Goal: Transaction & Acquisition: Book appointment/travel/reservation

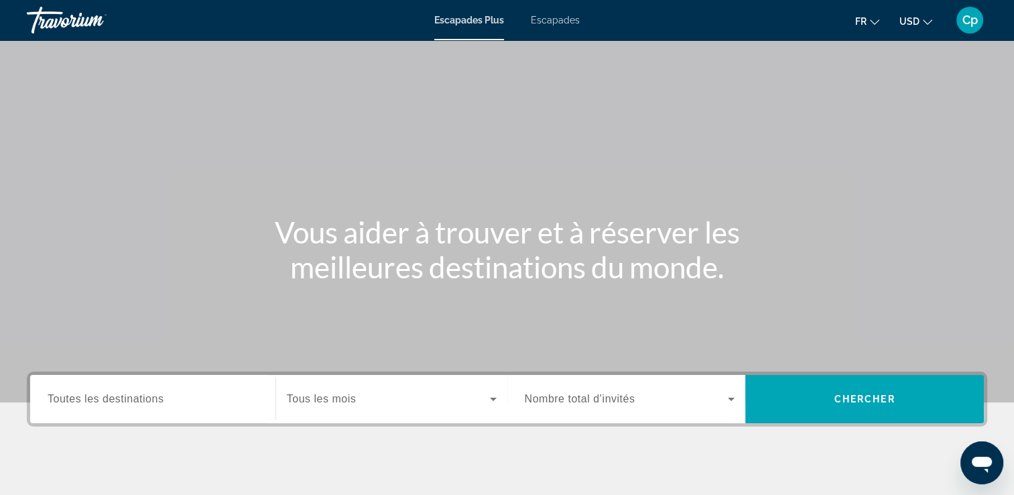
scroll to position [229, 0]
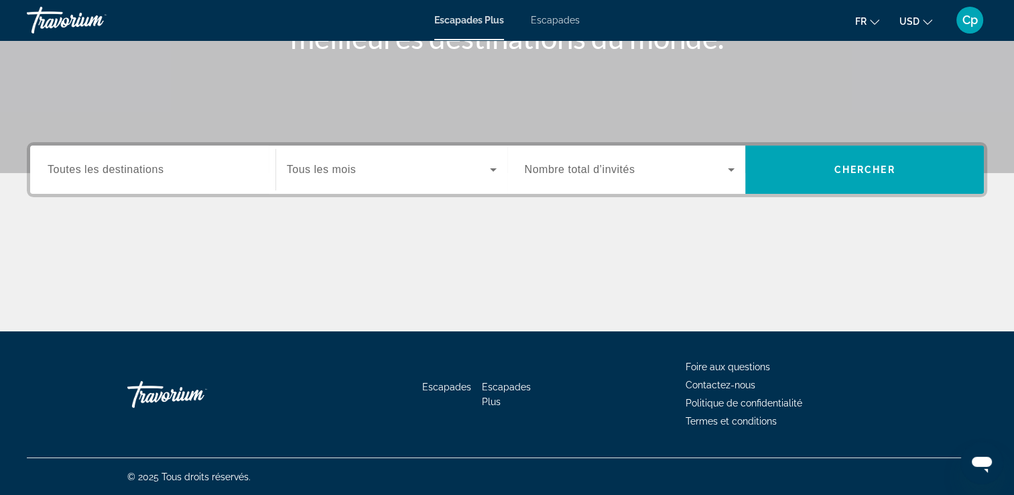
click at [331, 171] on span "Tous les mois" at bounding box center [321, 169] width 69 height 11
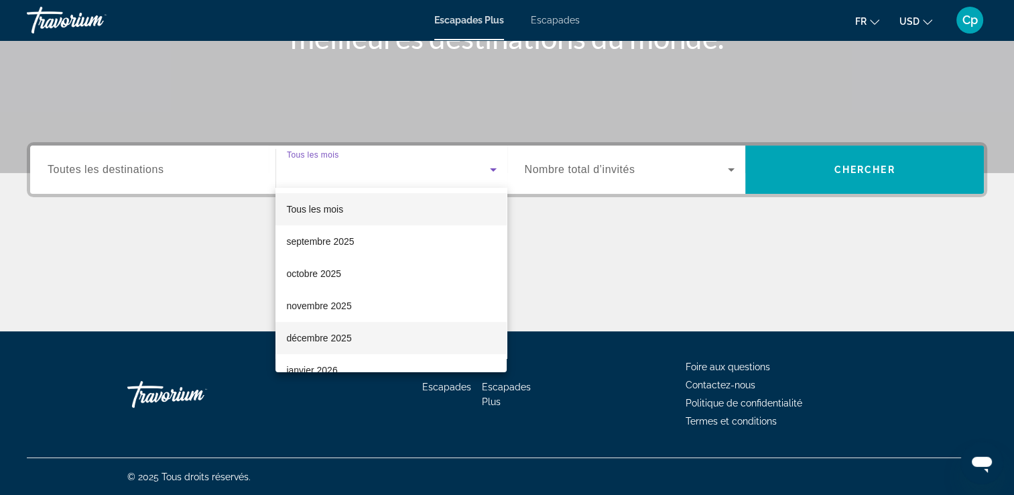
click at [348, 340] on font "décembre 2025" at bounding box center [318, 337] width 65 height 11
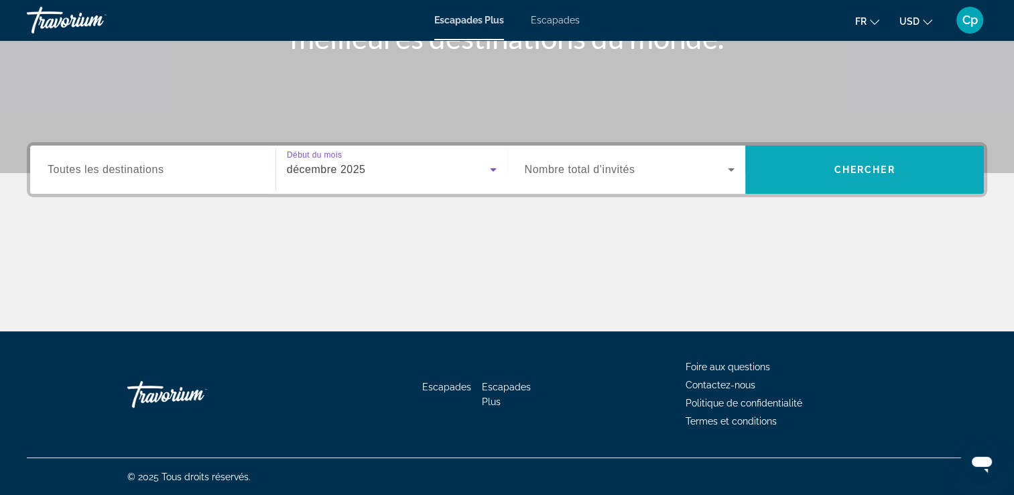
click at [800, 174] on span "Widget de recherche" at bounding box center [864, 169] width 239 height 32
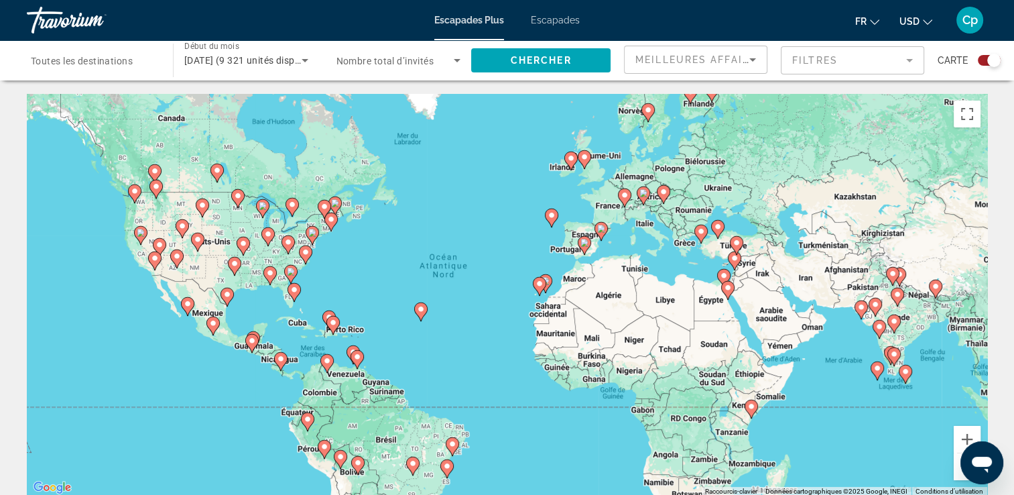
drag, startPoint x: 657, startPoint y: 334, endPoint x: 632, endPoint y: 326, distance: 26.3
click at [632, 326] on div "Pour activer le glissement du marqueur avec le clavier, appuyez sur Alt+Entrée.…" at bounding box center [507, 295] width 960 height 402
click at [582, 243] on image "Contenu principal" at bounding box center [584, 243] width 8 height 8
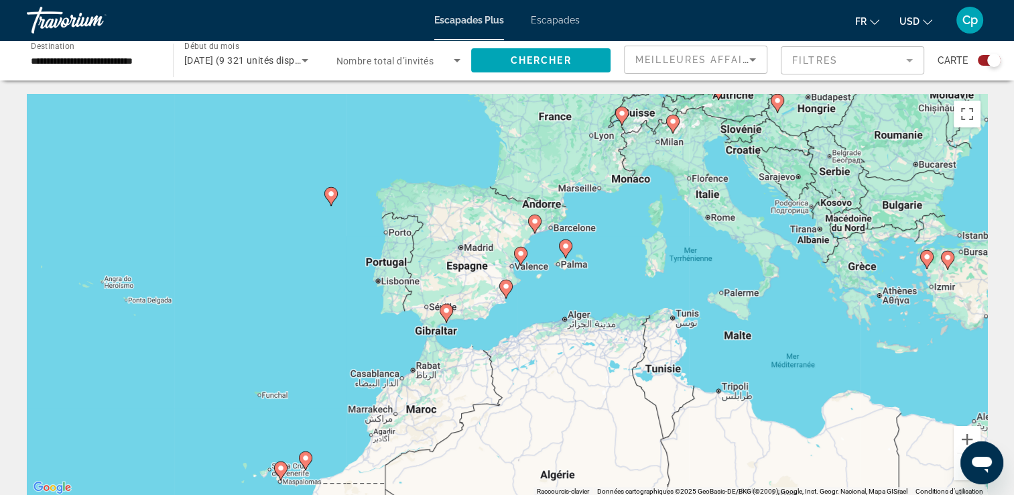
click at [444, 311] on image "Contenu principal" at bounding box center [446, 310] width 8 height 8
type input "**********"
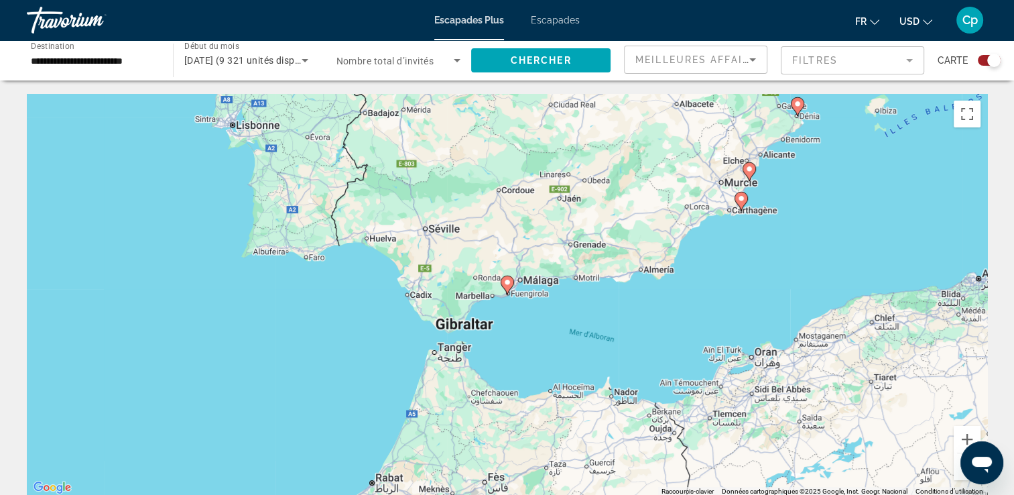
click at [509, 280] on image "Contenu principal" at bounding box center [507, 282] width 8 height 8
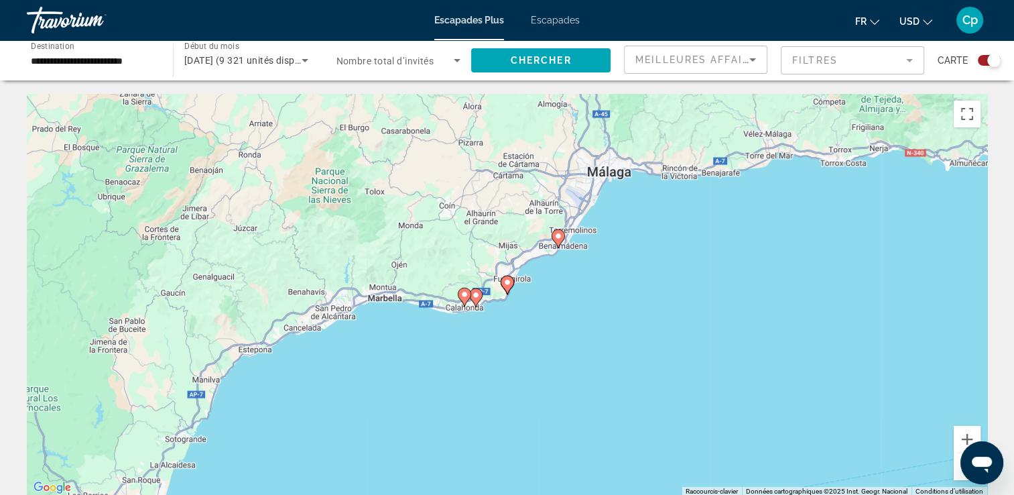
click at [558, 239] on image "Contenu principal" at bounding box center [558, 236] width 8 height 8
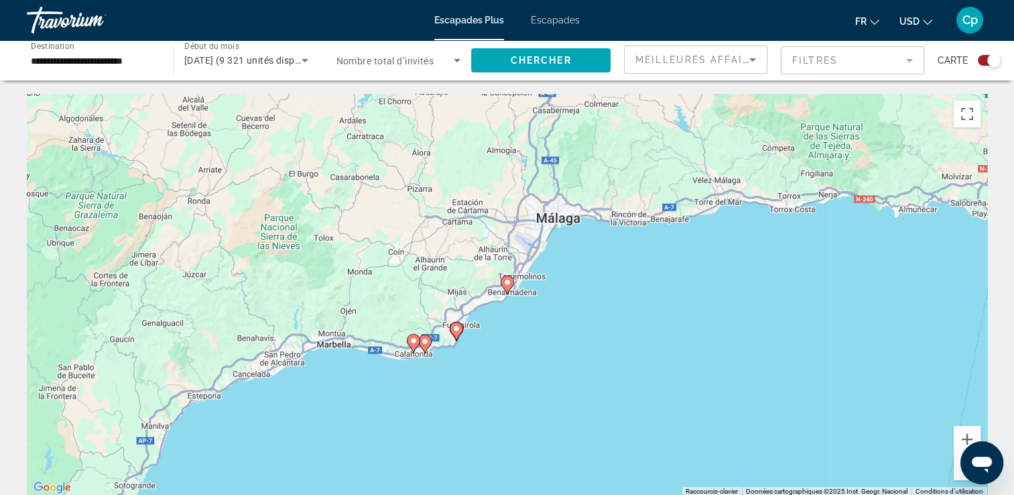
click at [507, 280] on image "Contenu principal" at bounding box center [507, 282] width 8 height 8
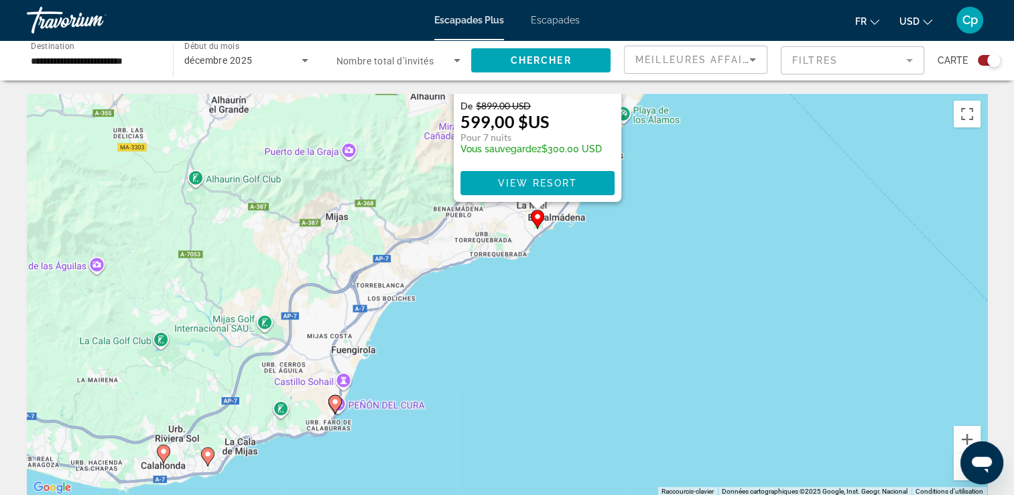
drag, startPoint x: 388, startPoint y: 307, endPoint x: 419, endPoint y: 58, distance: 251.2
click at [336, 403] on image "Contenu principal" at bounding box center [335, 401] width 8 height 8
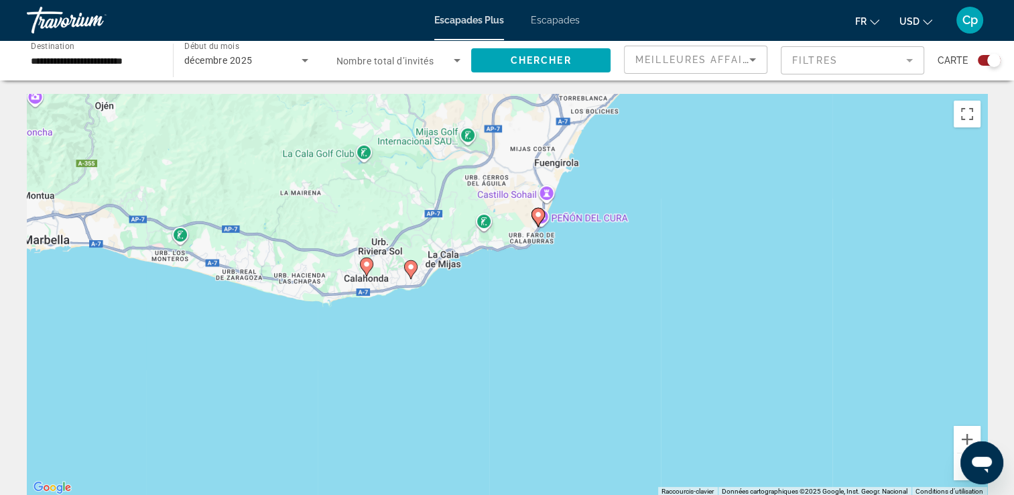
drag, startPoint x: 383, startPoint y: 366, endPoint x: 422, endPoint y: 135, distance: 233.8
click at [422, 135] on div "Pour activer le glissement du marqueur avec le clavier, appuyez sur Alt+Entrée.…" at bounding box center [507, 295] width 960 height 402
click at [408, 265] on image "Contenu principal" at bounding box center [411, 267] width 8 height 8
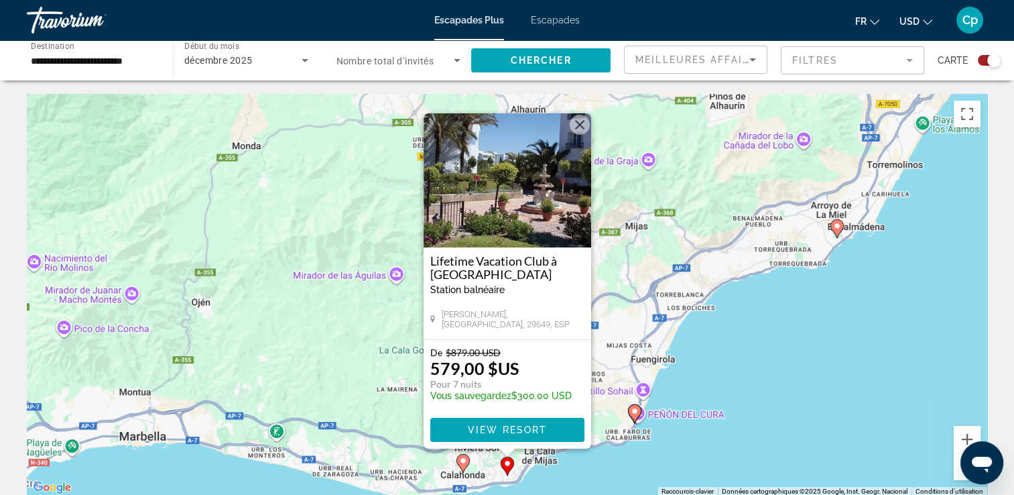
click at [464, 465] on icon "Contenu principal" at bounding box center [462, 462] width 12 height 17
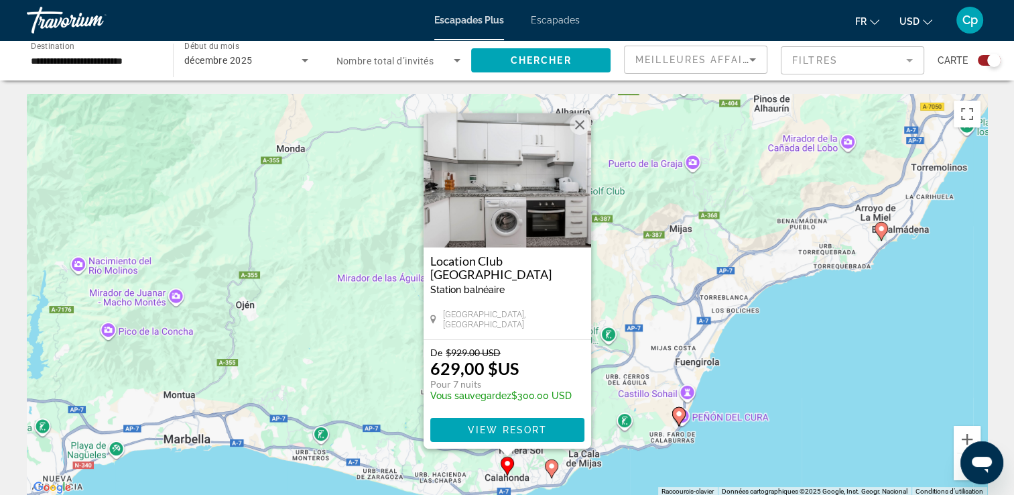
click at [580, 121] on button "Fermer" at bounding box center [580, 125] width 20 height 20
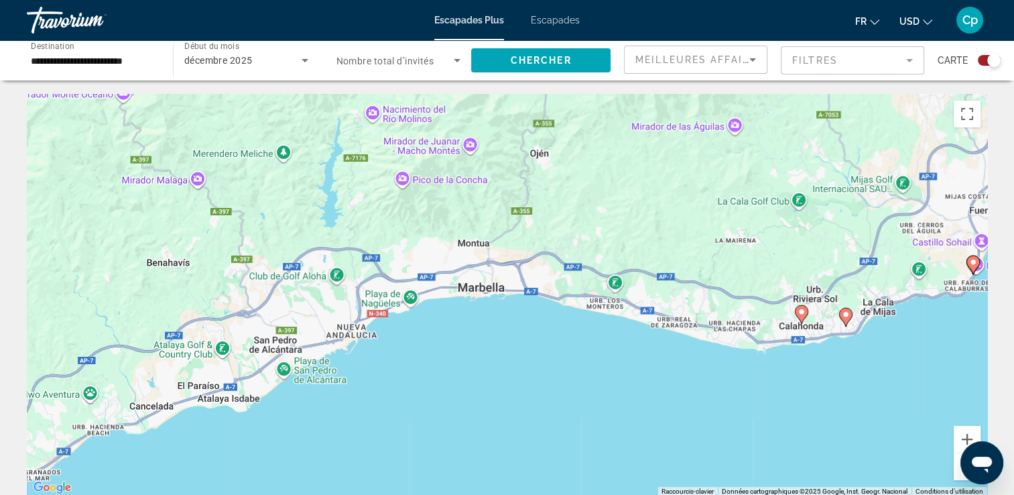
drag, startPoint x: 292, startPoint y: 363, endPoint x: 586, endPoint y: 210, distance: 331.6
click at [586, 210] on div "Pour activer le glissement du marqueur avec le clavier, appuyez sur Alt+Entrée.…" at bounding box center [507, 295] width 960 height 402
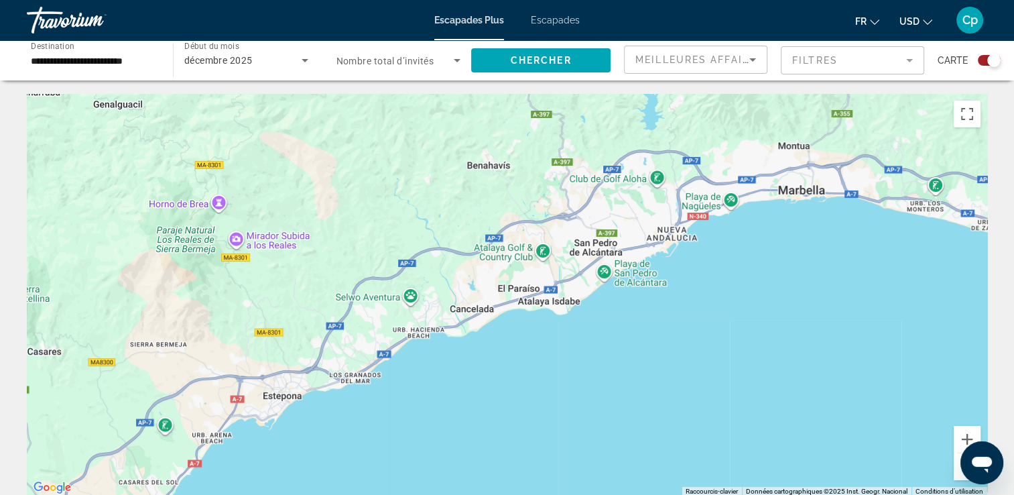
drag, startPoint x: 284, startPoint y: 290, endPoint x: 605, endPoint y: 188, distance: 336.2
click at [605, 188] on div "Pour activer le glissement du marqueur avec le clavier, appuyez sur Alt+Entrée.…" at bounding box center [507, 295] width 960 height 402
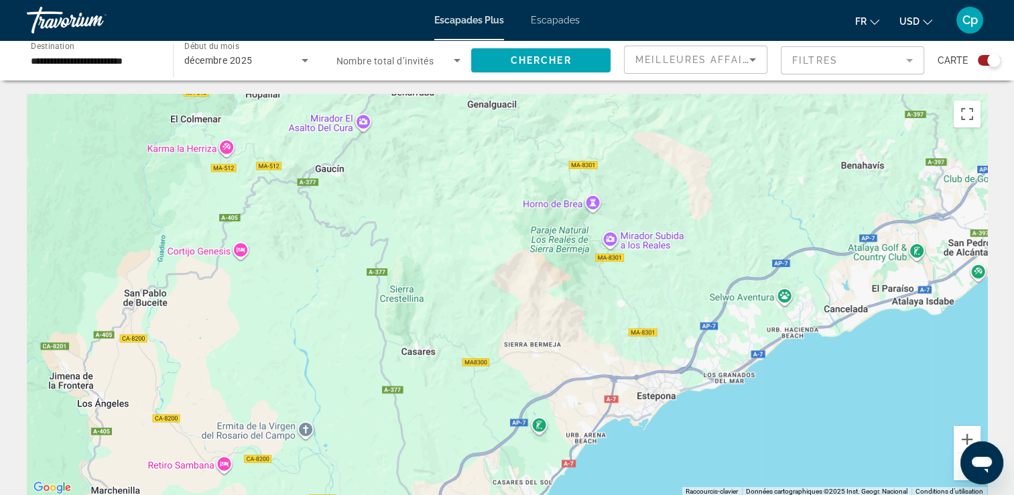
drag, startPoint x: 435, startPoint y: 277, endPoint x: 743, endPoint y: 271, distance: 308.4
click at [743, 271] on div "Pour activer le glissement du marqueur avec le clavier, appuyez sur Alt+Entrée.…" at bounding box center [507, 295] width 960 height 402
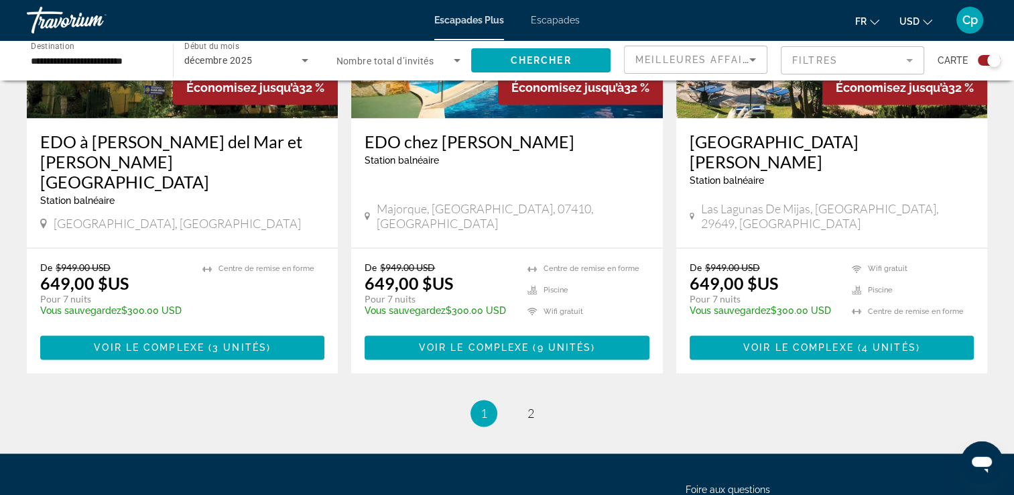
scroll to position [2108, 0]
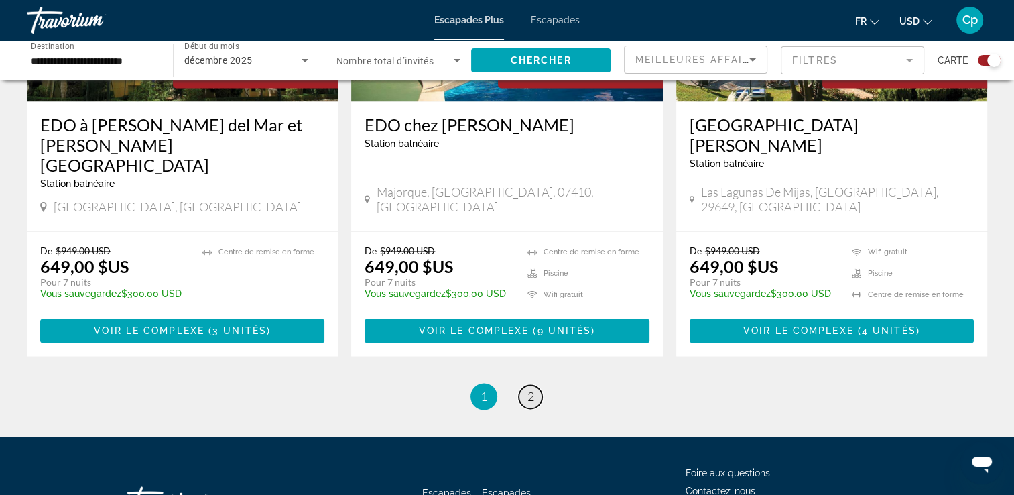
click at [531, 389] on span "2" at bounding box center [530, 396] width 7 height 15
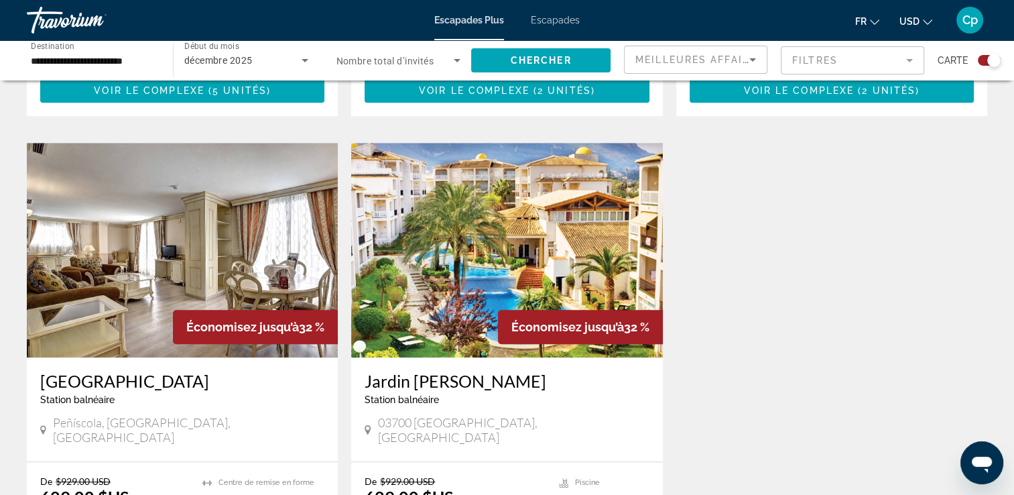
scroll to position [983, 0]
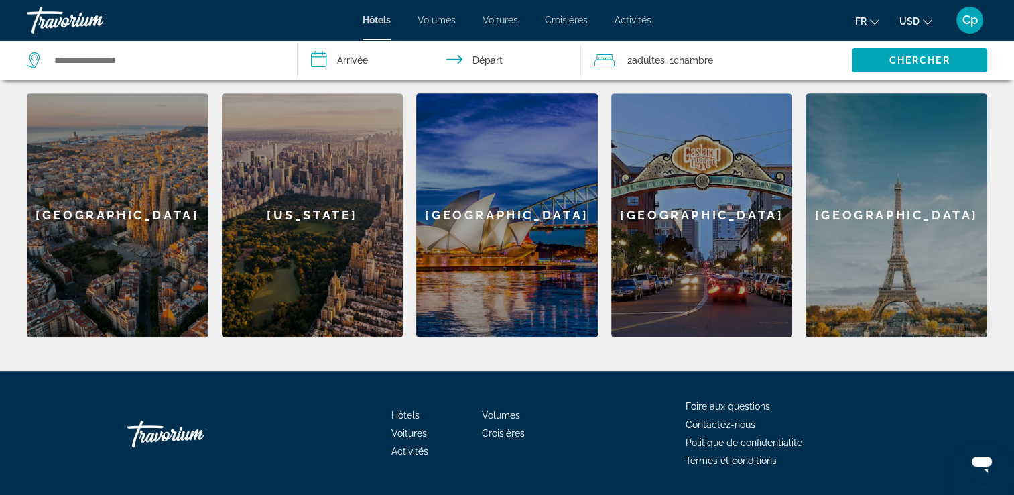
scroll to position [579, 0]
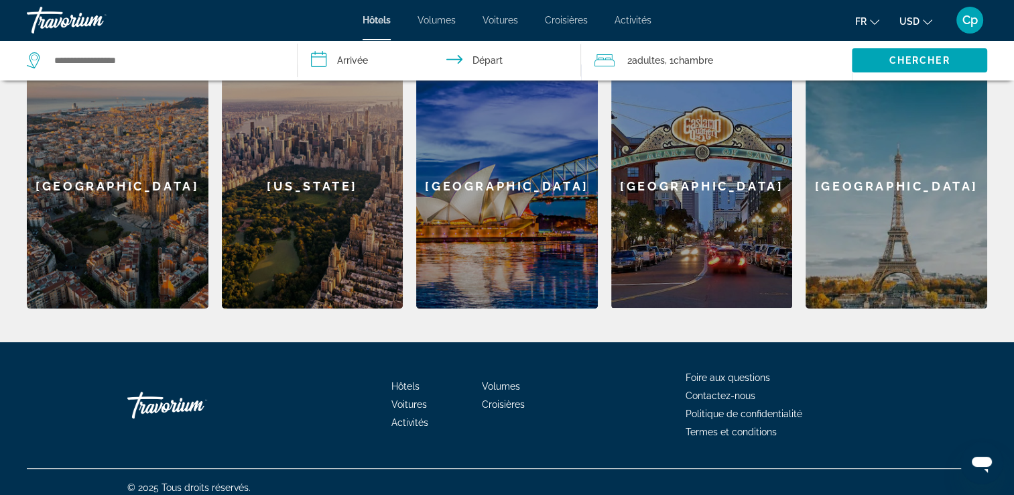
click at [113, 178] on div "Barcelona" at bounding box center [118, 186] width 182 height 244
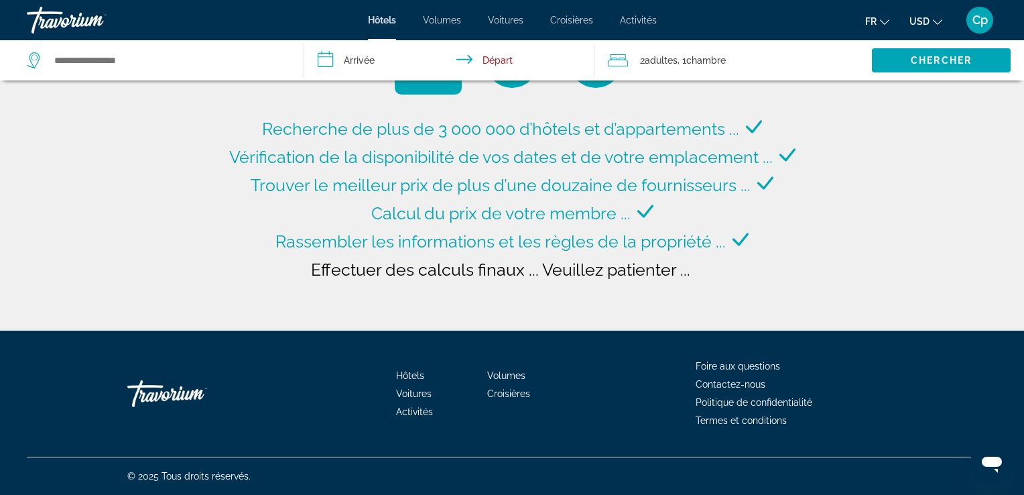
type input "**********"
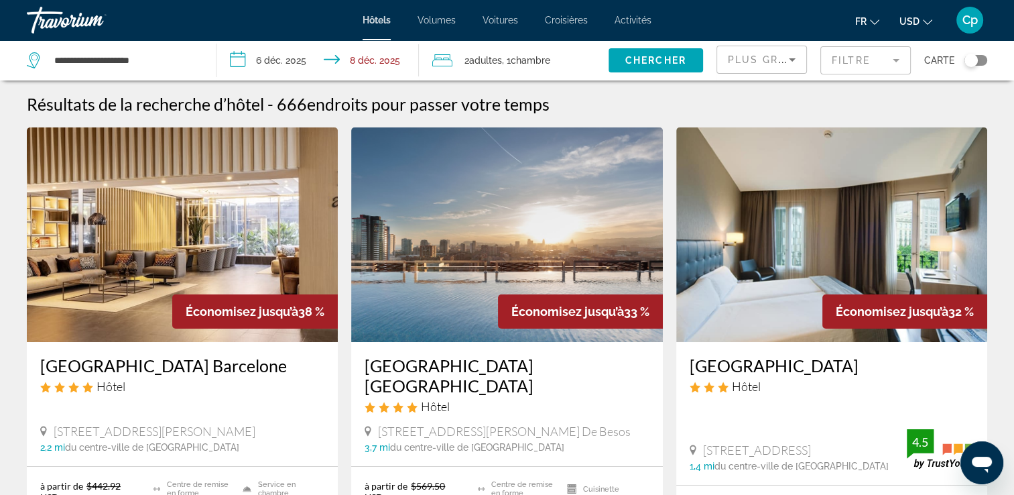
scroll to position [245, 0]
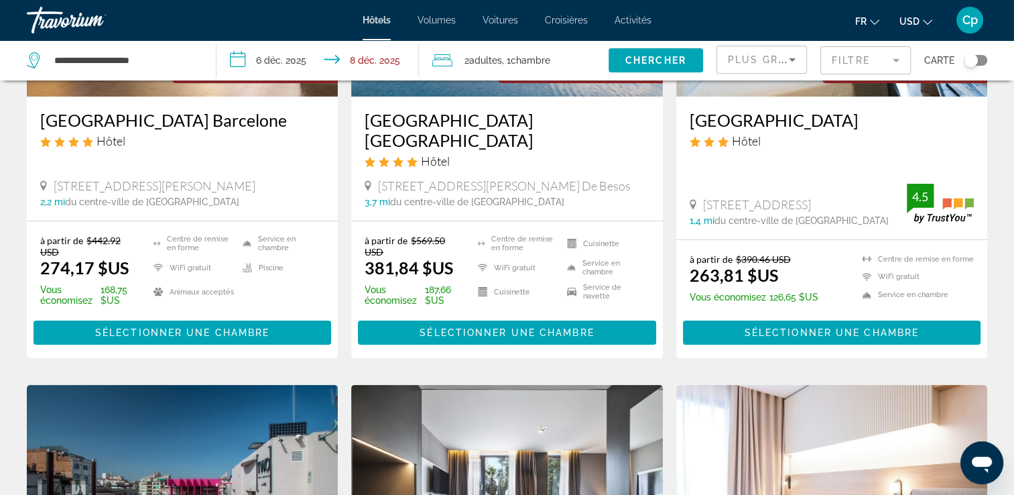
click at [231, 54] on input "**********" at bounding box center [320, 62] width 208 height 44
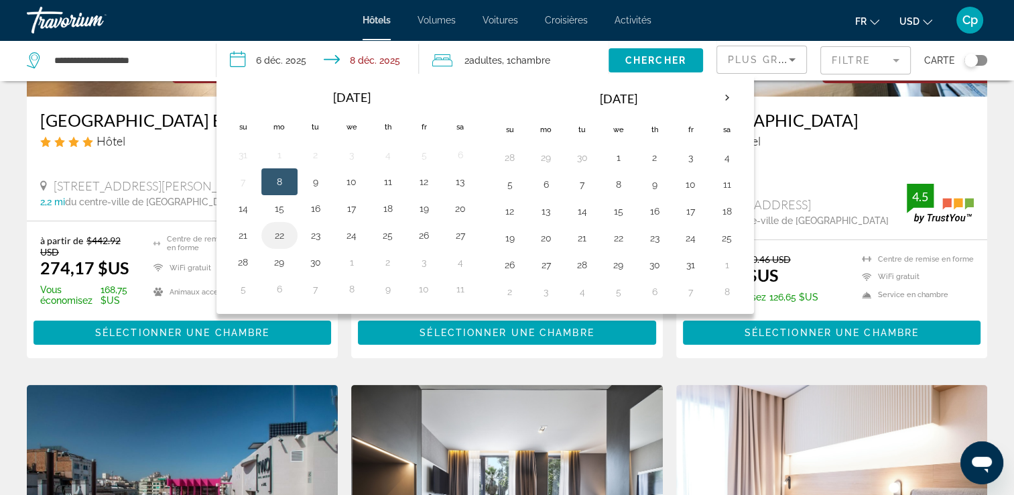
click at [273, 232] on button "22" at bounding box center [279, 235] width 21 height 19
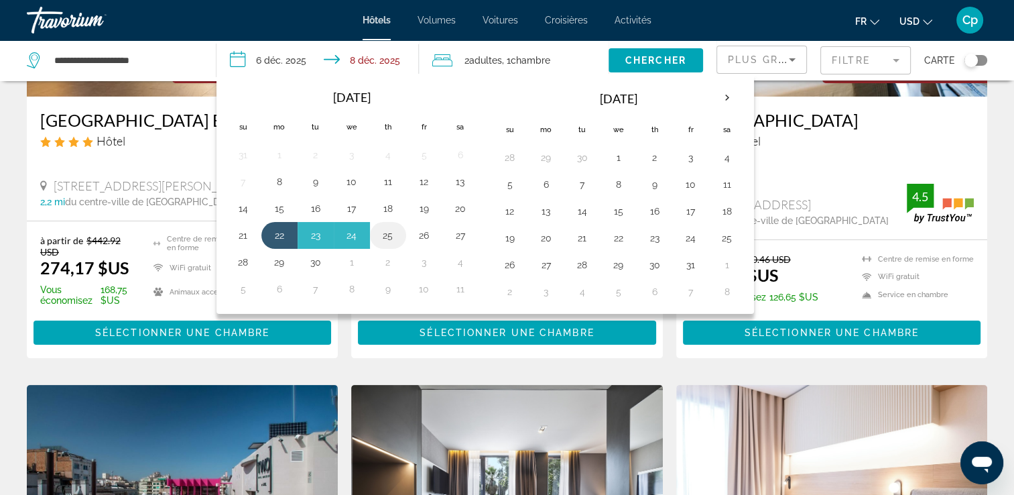
click at [390, 235] on button "25" at bounding box center [387, 235] width 21 height 19
type input "**********"
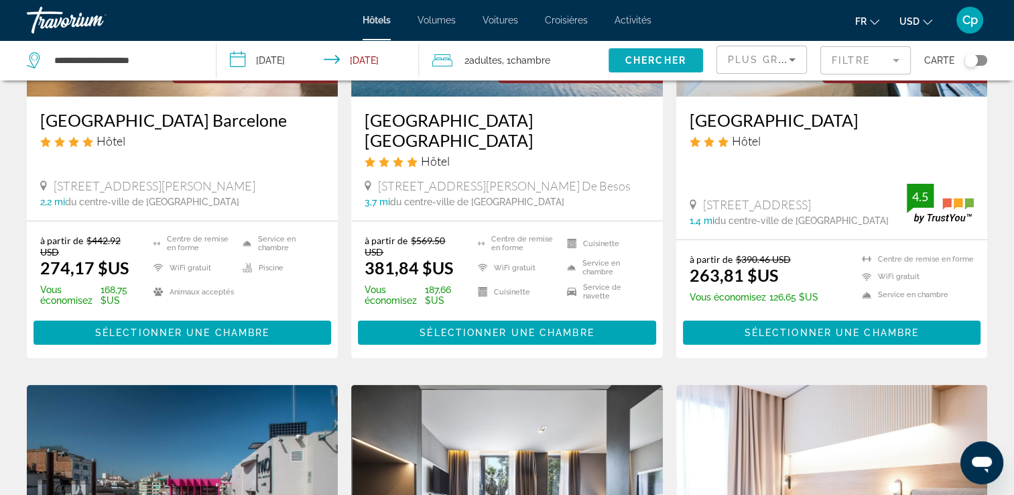
click at [651, 60] on span "Chercher" at bounding box center [655, 60] width 61 height 11
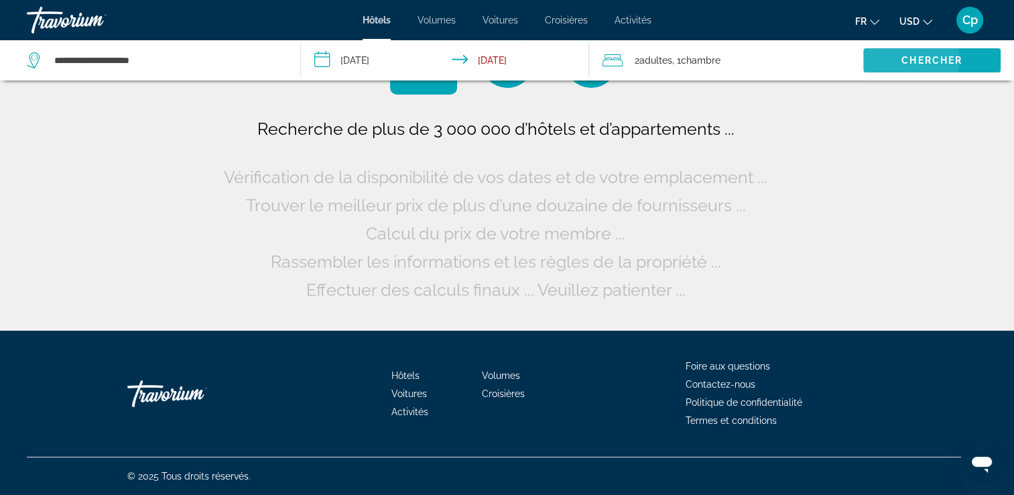
scroll to position [0, 0]
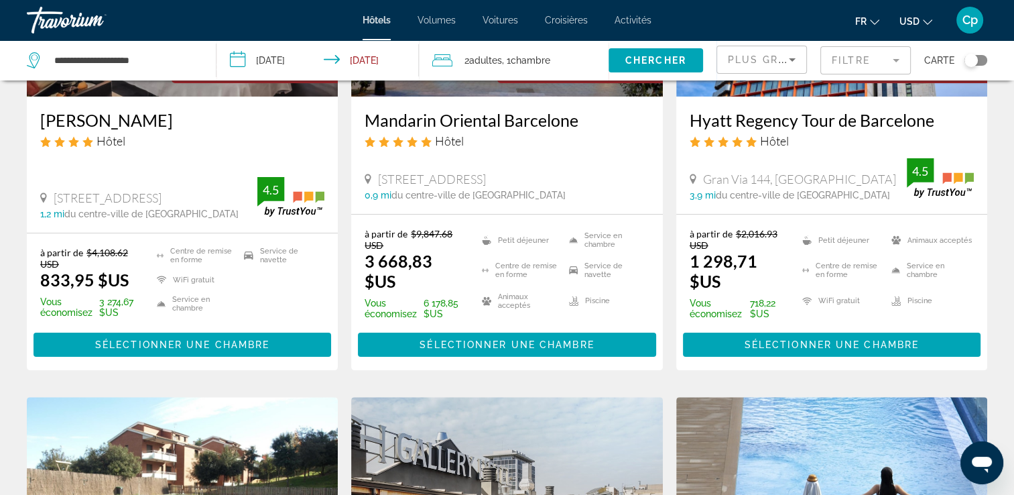
scroll to position [491, 0]
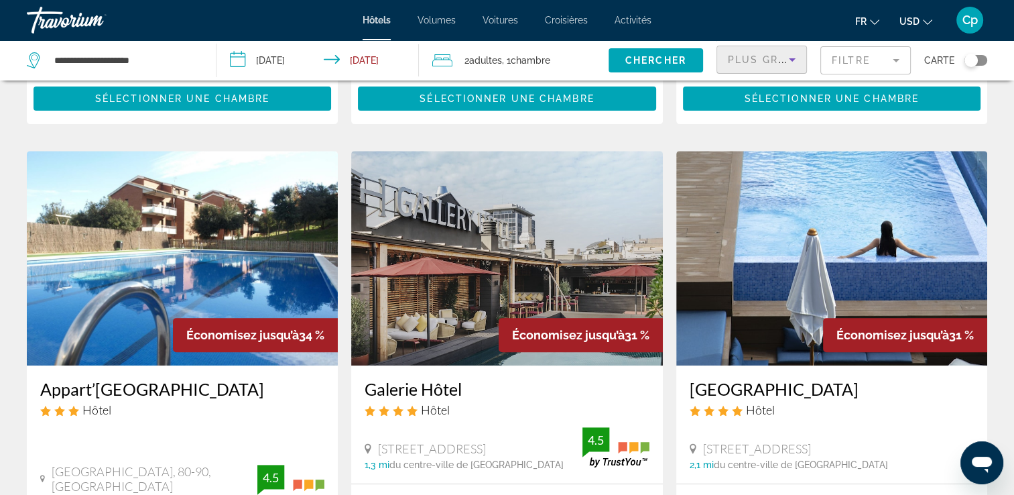
click at [796, 62] on icon "Trier par" at bounding box center [792, 60] width 16 height 16
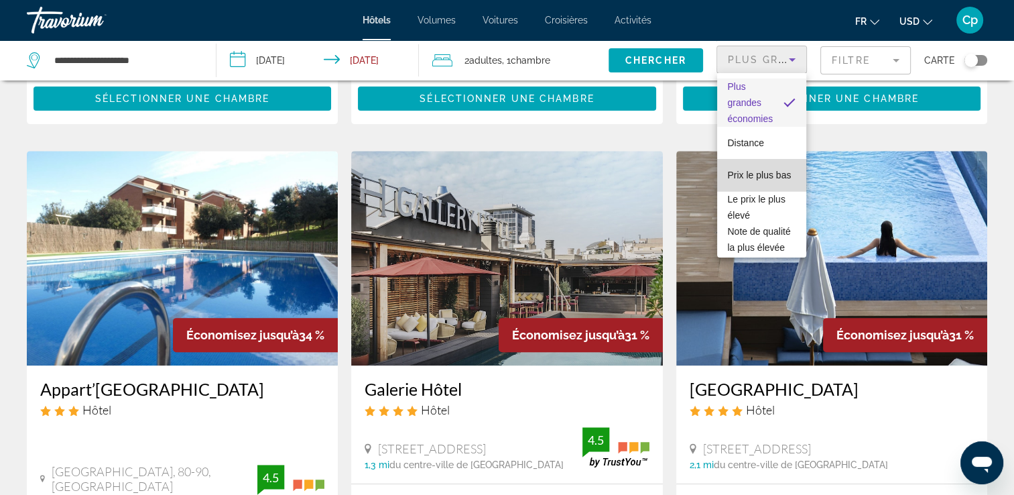
click at [763, 170] on span "Prix le plus bas" at bounding box center [760, 175] width 64 height 11
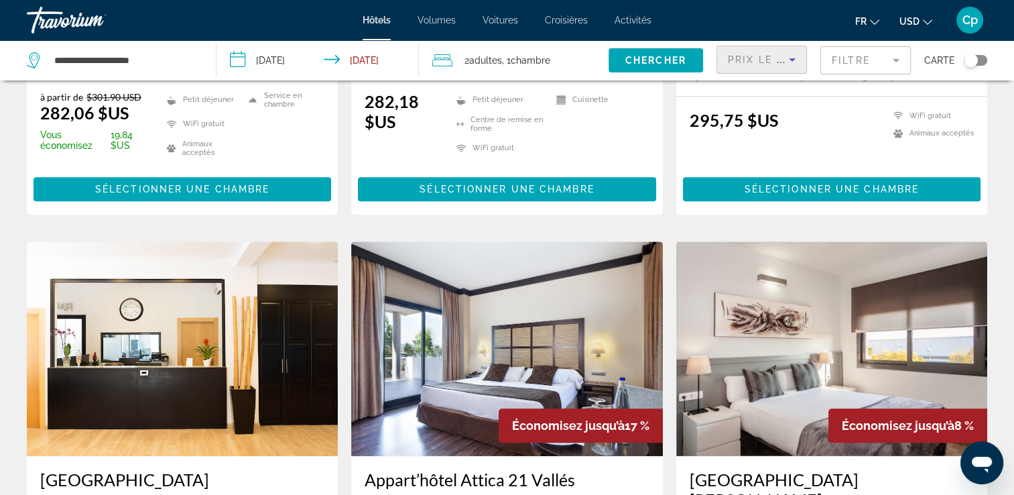
scroll to position [1604, 0]
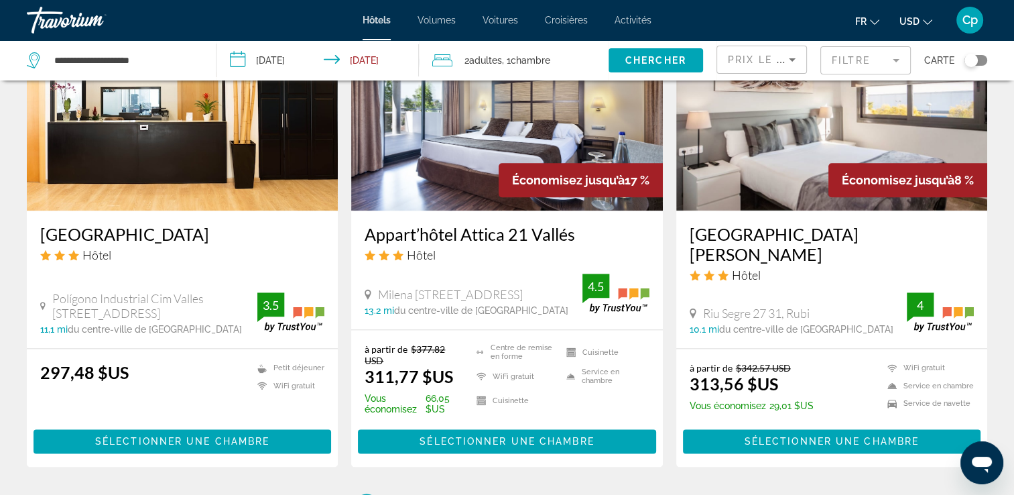
click at [491, 136] on img "Contenu principal" at bounding box center [506, 103] width 311 height 214
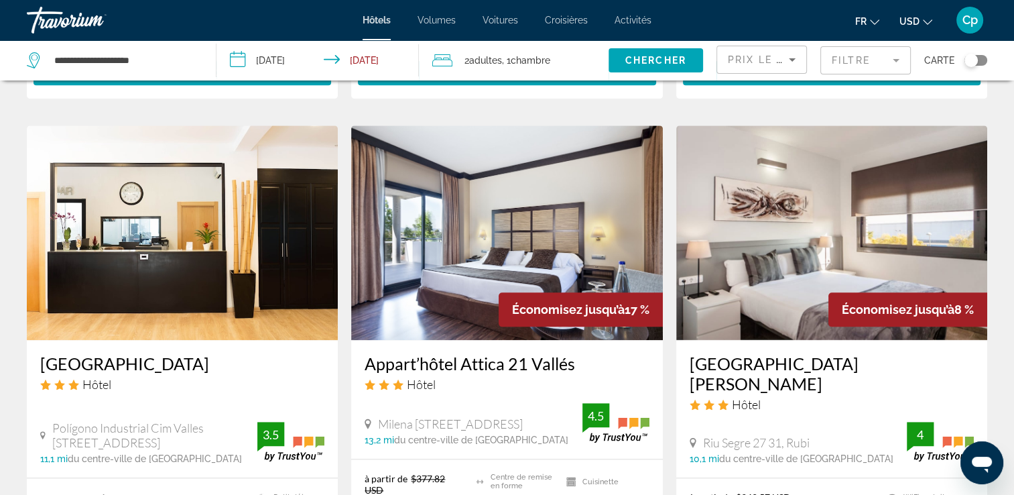
scroll to position [1720, 0]
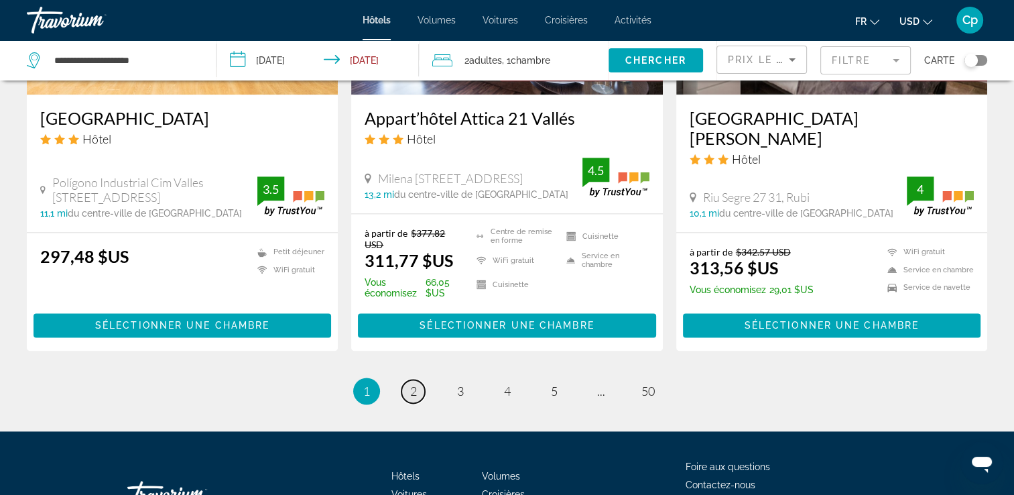
click at [412, 392] on span "2" at bounding box center [413, 390] width 7 height 15
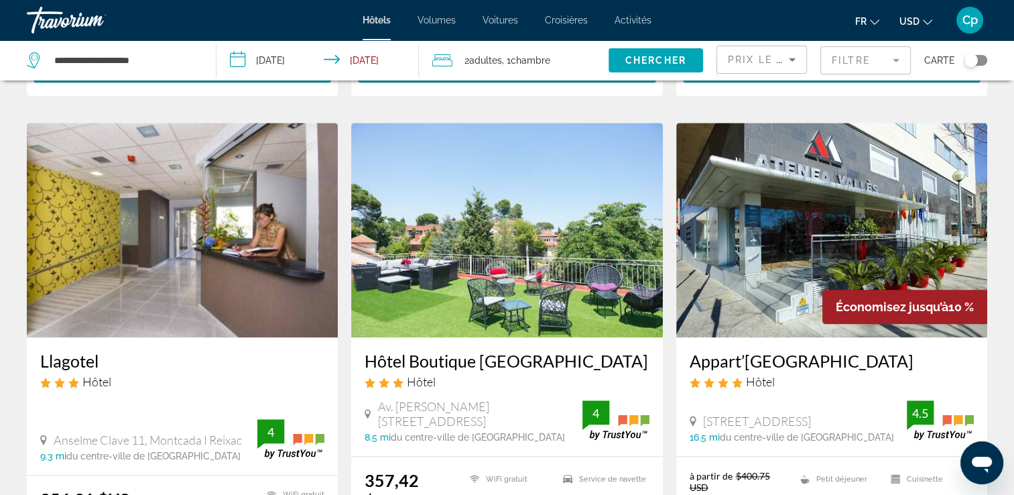
scroll to position [1720, 0]
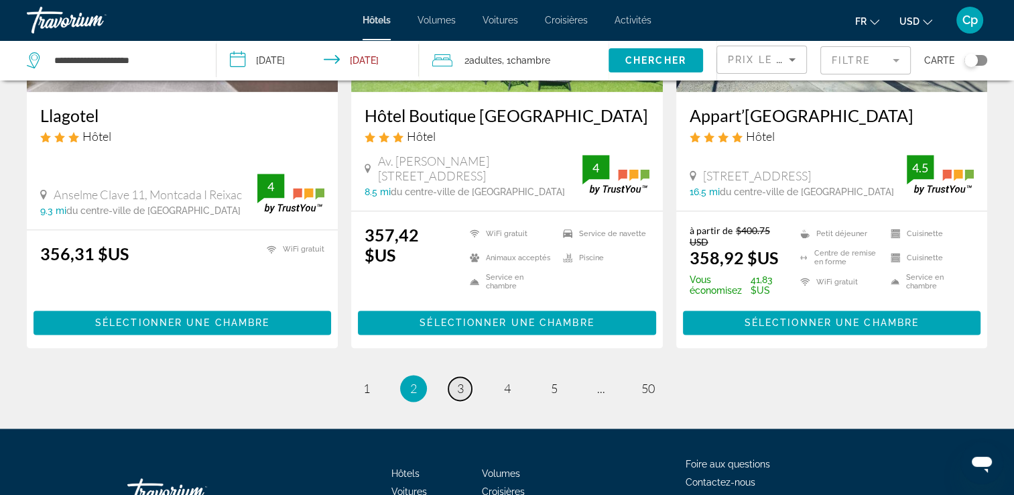
click at [464, 387] on link "page 3" at bounding box center [459, 388] width 23 height 23
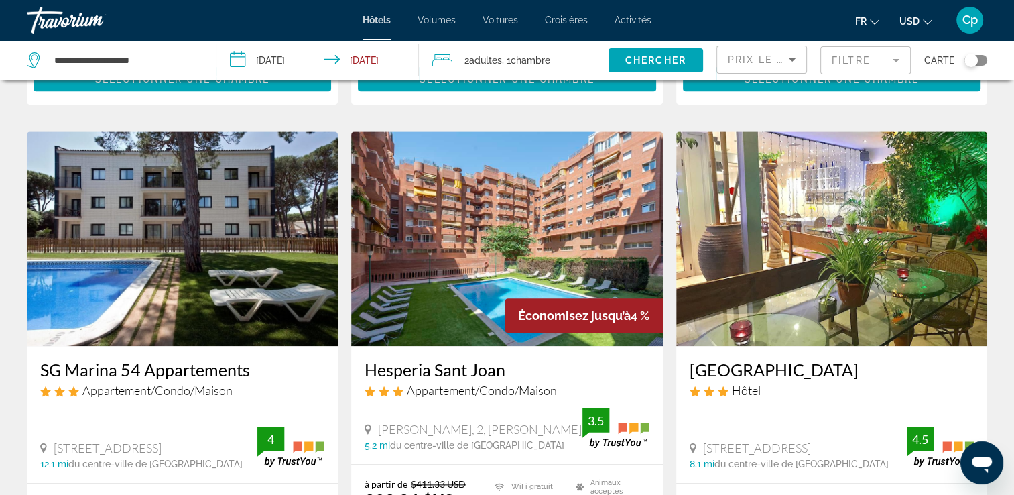
scroll to position [1720, 0]
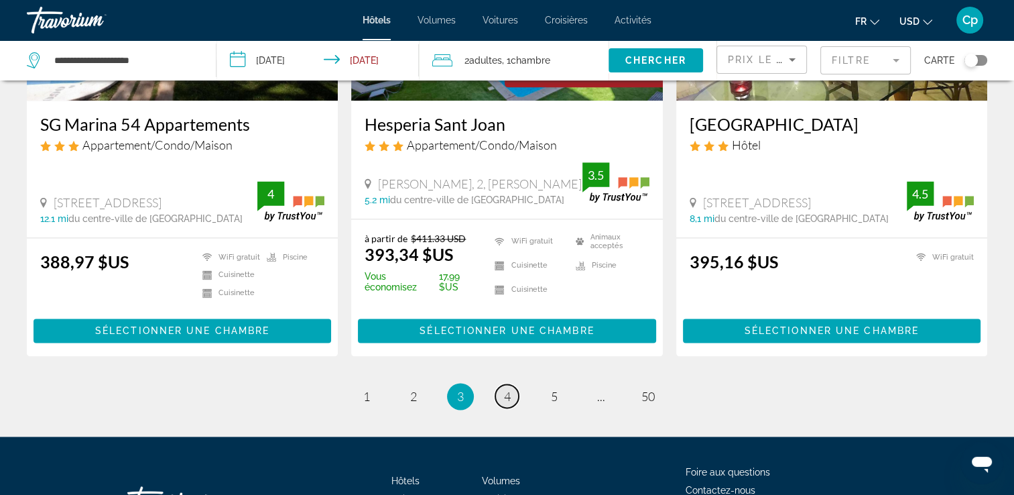
click at [507, 389] on span "4" at bounding box center [507, 396] width 7 height 15
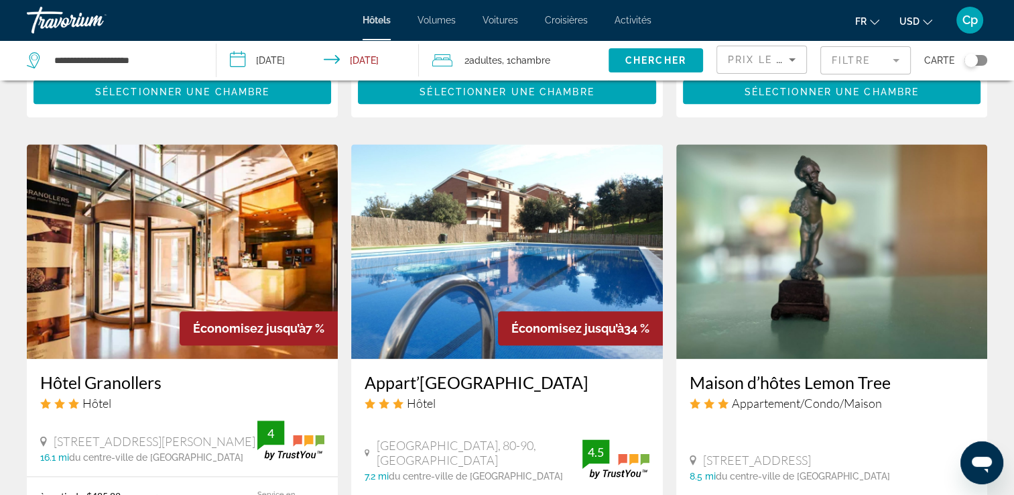
scroll to position [1720, 0]
